Goal: Task Accomplishment & Management: Use online tool/utility

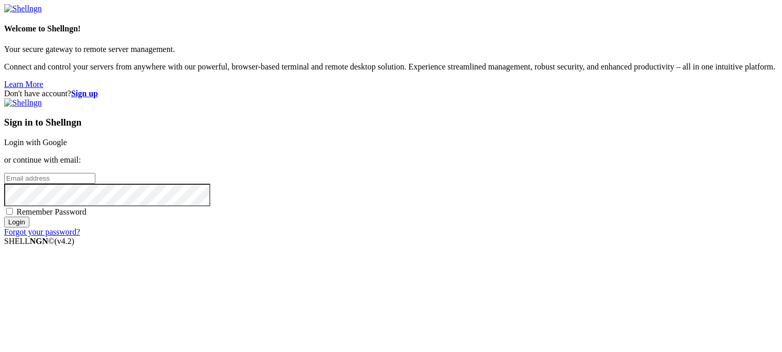
click at [95, 173] on input "email" at bounding box center [49, 178] width 91 height 11
paste input "[EMAIL_ADDRESS][DOMAIN_NAME]"
type input "[EMAIL_ADDRESS][DOMAIN_NAME]"
click at [87, 216] on span "Remember Password" at bounding box center [51, 212] width 70 height 9
click at [13, 215] on input "Remember Password" at bounding box center [9, 211] width 7 height 7
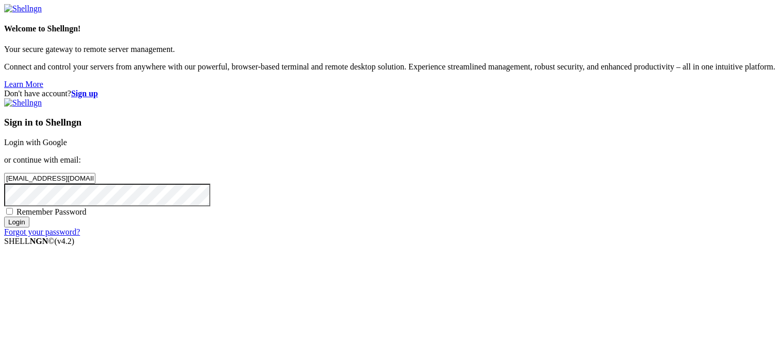
checkbox input "true"
click at [29, 228] on input "Login" at bounding box center [16, 222] width 25 height 11
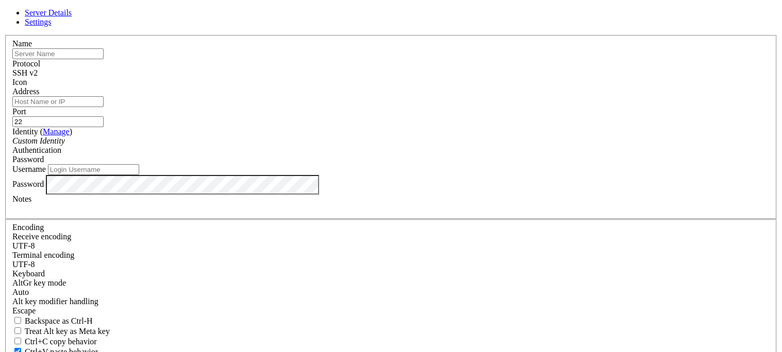
click at [464, 78] on div "SSH v2" at bounding box center [390, 73] width 757 height 9
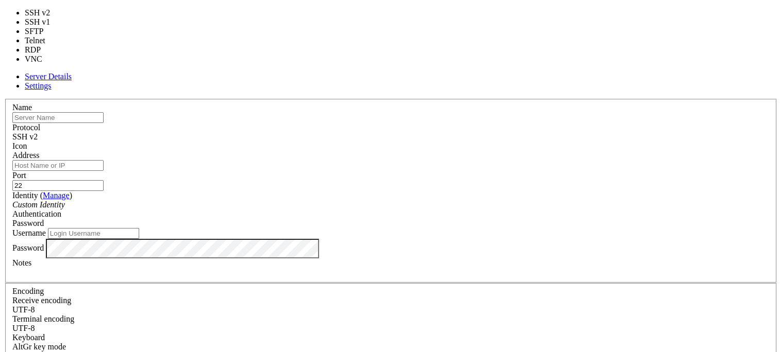
type input "3389"
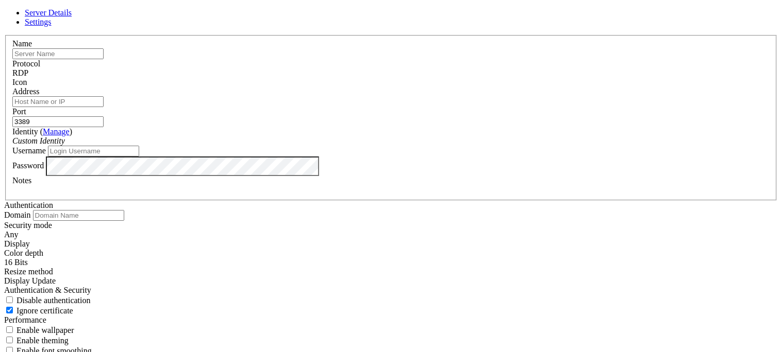
click at [527, 25] on header "Server Details Settings" at bounding box center [391, 17] width 774 height 19
click at [4, 35] on icon at bounding box center [4, 35] width 0 height 0
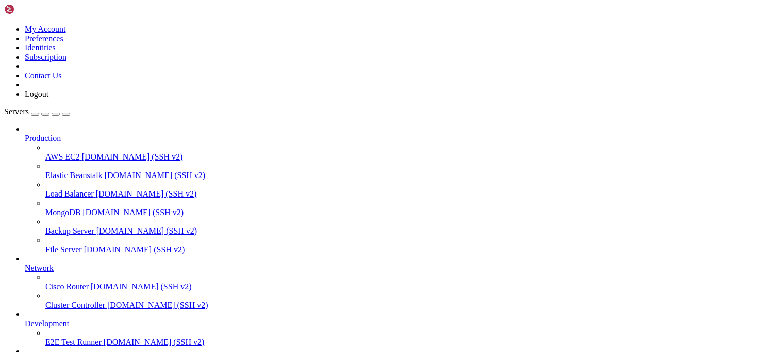
scroll to position [63, 0]
